Goal: Task Accomplishment & Management: Manage account settings

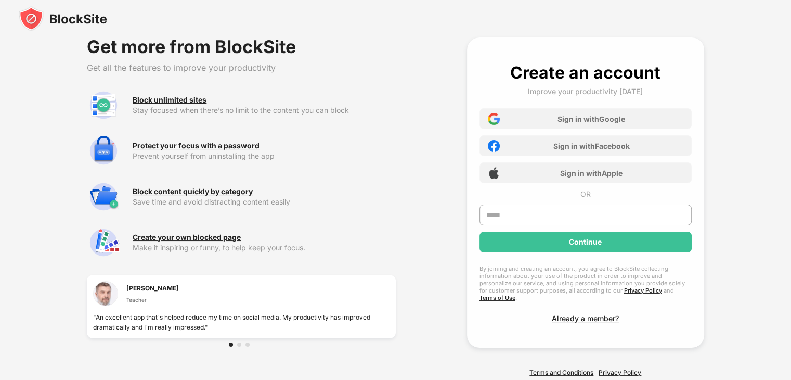
click at [45, 21] on img at bounding box center [63, 18] width 88 height 25
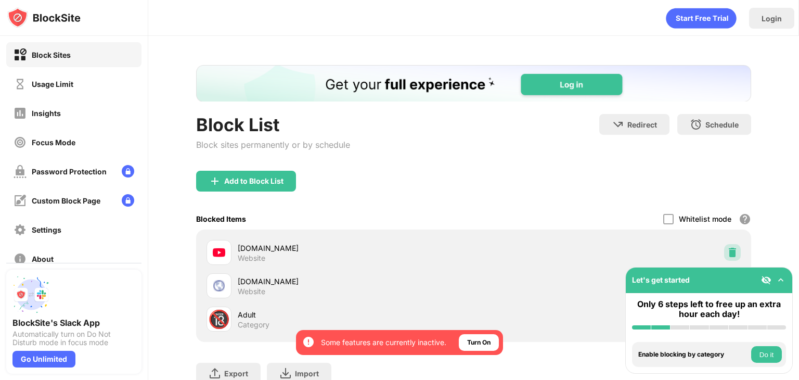
click at [724, 249] on div at bounding box center [732, 252] width 17 height 17
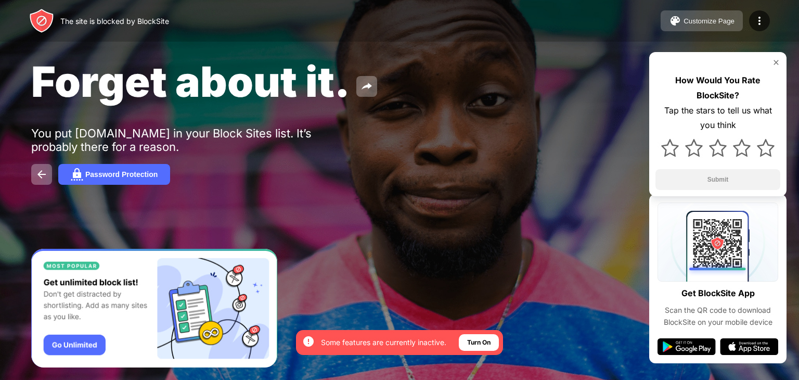
click at [686, 23] on div "Customize Page" at bounding box center [708, 21] width 51 height 8
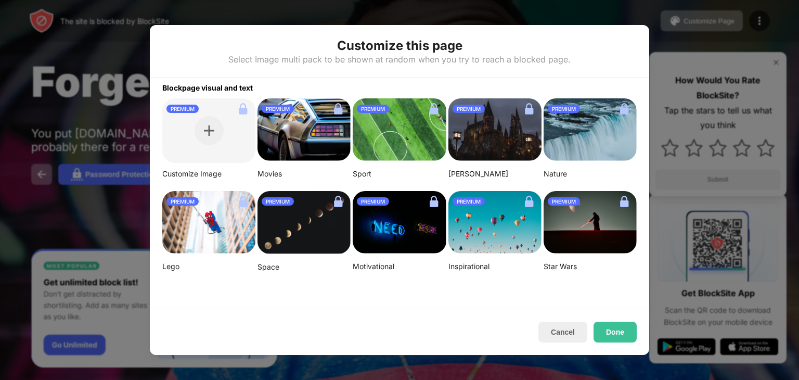
click at [393, 7] on div at bounding box center [399, 190] width 799 height 380
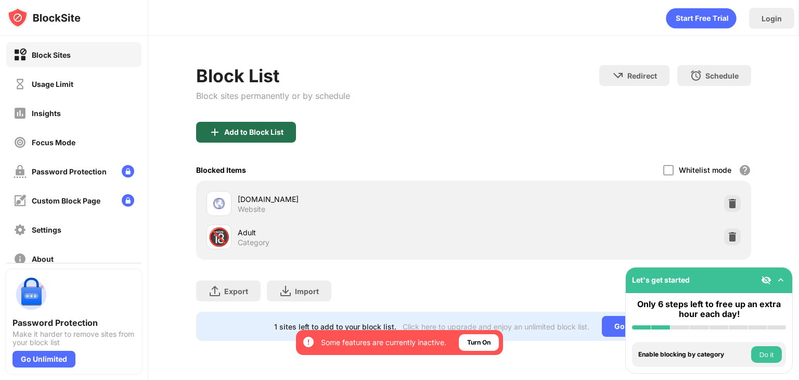
click at [237, 133] on div "Add to Block List" at bounding box center [253, 132] width 59 height 8
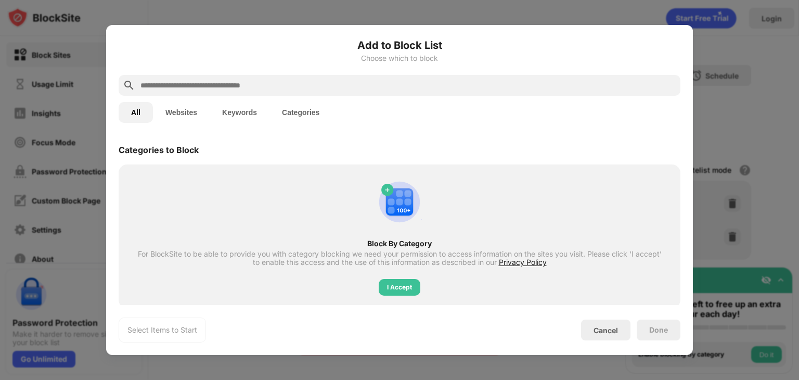
click at [191, 119] on button "Websites" at bounding box center [181, 112] width 57 height 21
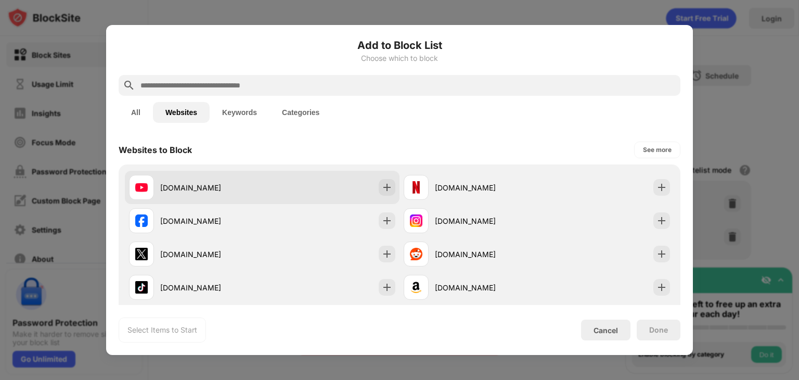
click at [213, 188] on div "youtube.com" at bounding box center [211, 187] width 102 height 11
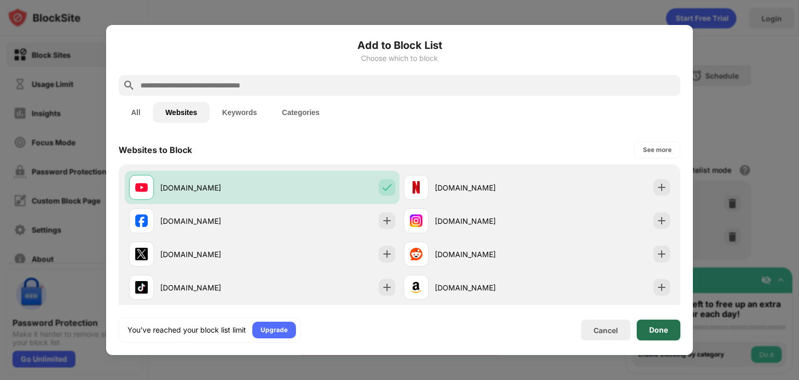
click at [676, 329] on div "Done" at bounding box center [658, 329] width 44 height 21
